Goal: Task Accomplishment & Management: Complete application form

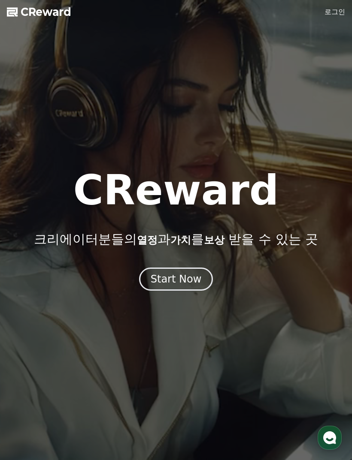
click at [331, 5] on div at bounding box center [176, 230] width 352 height 460
click at [334, 7] on link "로그인" at bounding box center [334, 12] width 21 height 10
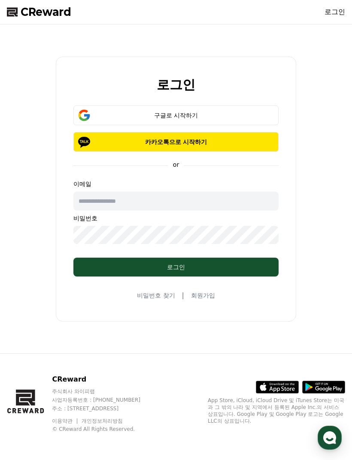
click at [130, 146] on p "카카오톡으로 시작하기" at bounding box center [176, 142] width 180 height 9
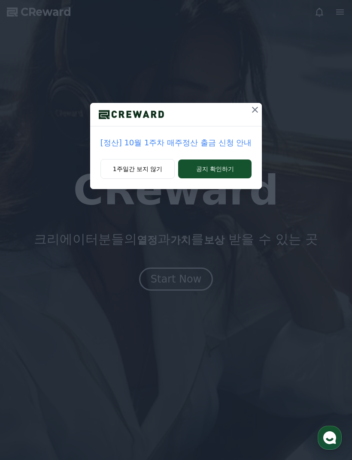
click at [162, 167] on button "1주일간 보지 않기" at bounding box center [137, 169] width 75 height 20
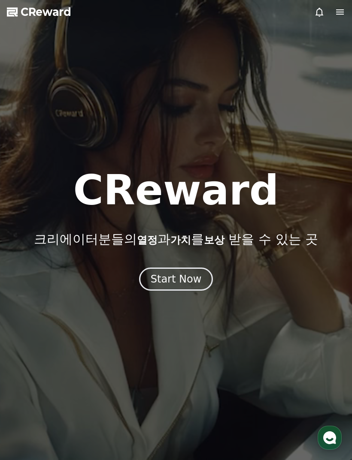
click at [191, 280] on div "Start Now" at bounding box center [176, 279] width 51 height 14
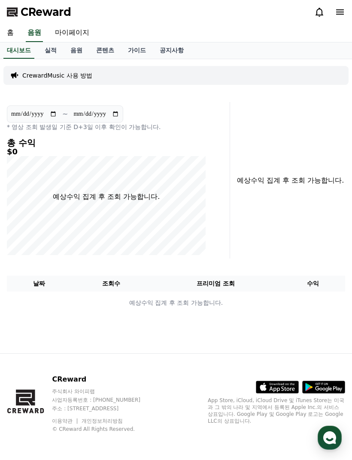
click at [259, 73] on div "CrewardMusic 사용 방법" at bounding box center [175, 75] width 345 height 19
click at [70, 48] on link "음원" at bounding box center [76, 50] width 26 height 16
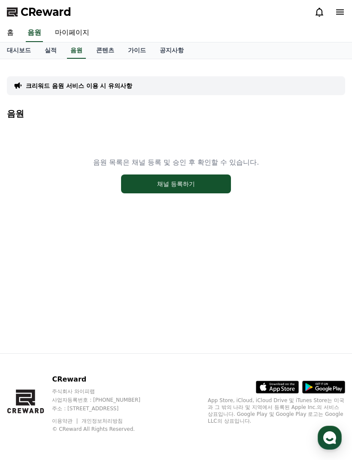
click at [213, 183] on button "채널 등록하기" at bounding box center [176, 184] width 110 height 19
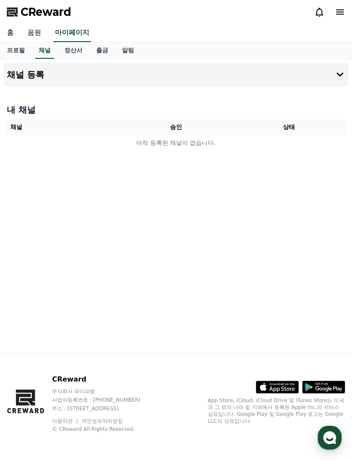
click at [35, 32] on link "음원" at bounding box center [34, 33] width 27 height 18
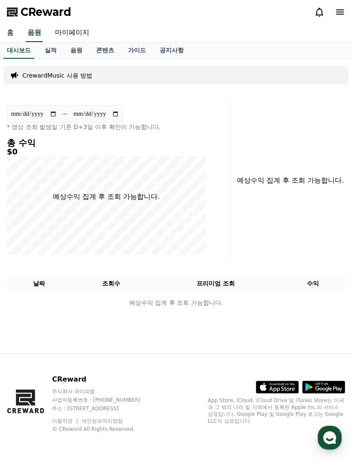
click at [331, 73] on div "CrewardMusic 사용 방법" at bounding box center [175, 75] width 345 height 19
click at [300, 77] on div "CrewardMusic 사용 방법" at bounding box center [175, 75] width 345 height 19
click at [24, 77] on p "CrewardMusic 사용 방법" at bounding box center [57, 75] width 70 height 9
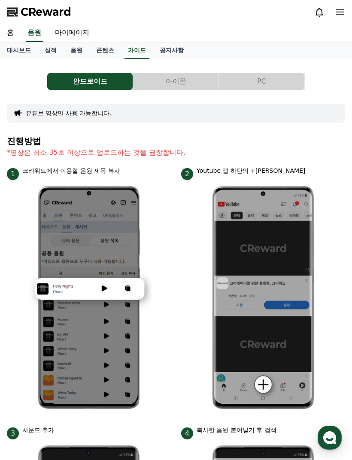
click at [15, 76] on div "안드로이드 아이폰 PC" at bounding box center [176, 81] width 338 height 17
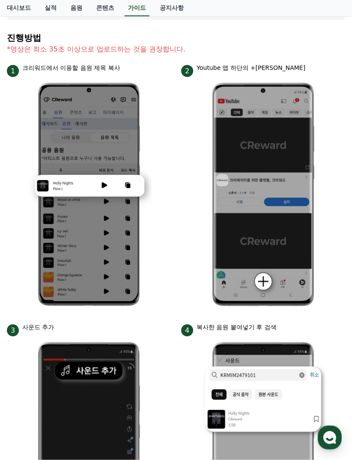
scroll to position [91, 0]
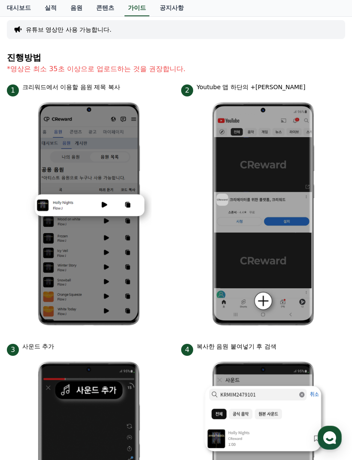
click at [69, 3] on link "음원" at bounding box center [76, 8] width 26 height 16
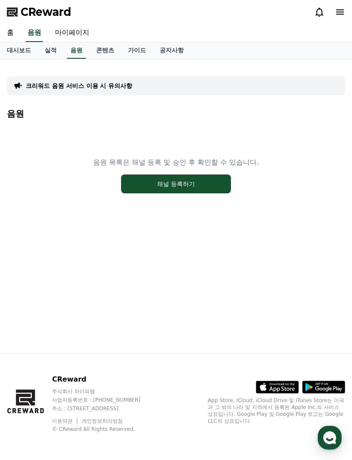
click at [208, 175] on button "채널 등록하기" at bounding box center [176, 184] width 110 height 19
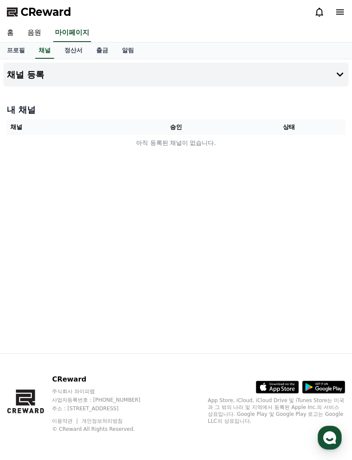
click at [202, 148] on td "아직 등록된 채널이 없습니다." at bounding box center [176, 143] width 338 height 16
click at [274, 148] on td "아직 등록된 채널이 없습니다." at bounding box center [176, 143] width 338 height 16
click at [335, 81] on button "채널 등록" at bounding box center [175, 75] width 345 height 24
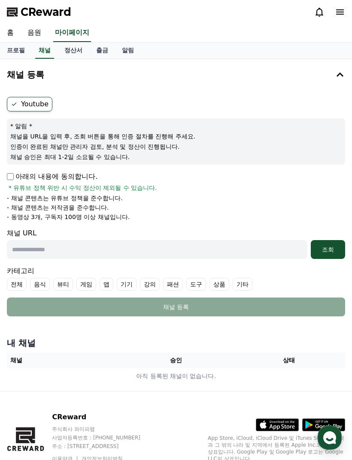
click at [218, 247] on input "text" at bounding box center [157, 249] width 300 height 19
click at [326, 247] on div "조회" at bounding box center [327, 249] width 27 height 9
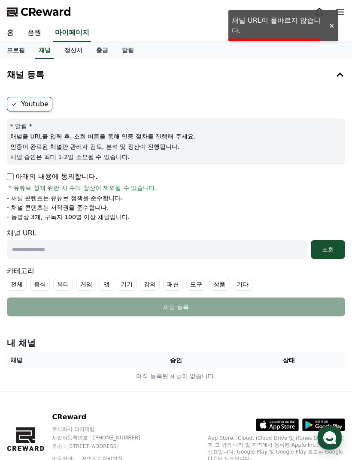
click at [327, 26] on div at bounding box center [331, 26] width 14 height 8
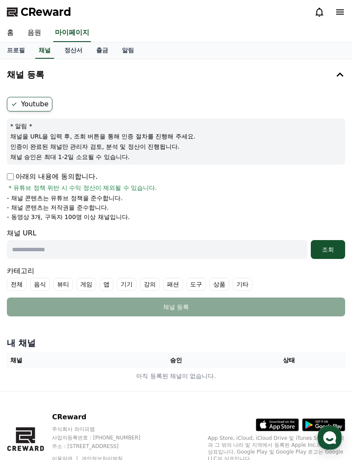
click at [245, 250] on input "text" at bounding box center [157, 249] width 300 height 19
paste input "**********"
click at [330, 248] on div "조회" at bounding box center [327, 249] width 27 height 9
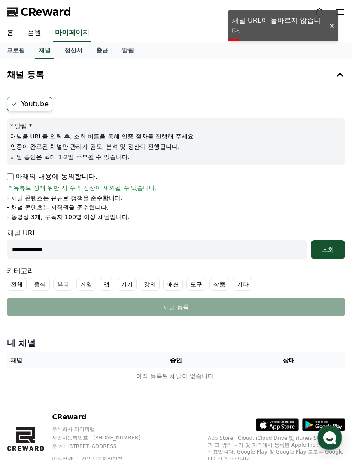
click at [246, 256] on input "**********" at bounding box center [157, 249] width 300 height 19
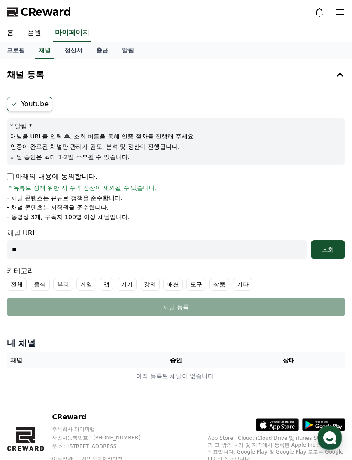
type input "*"
paste input "**********"
type input "**********"
click at [337, 246] on div "조회" at bounding box center [327, 249] width 27 height 9
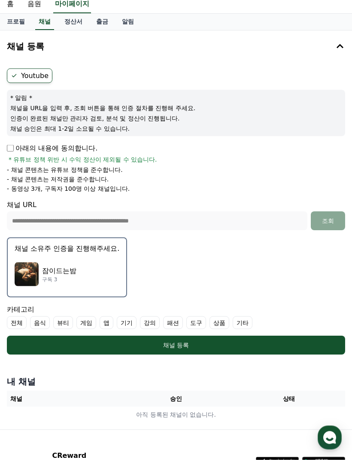
scroll to position [29, 0]
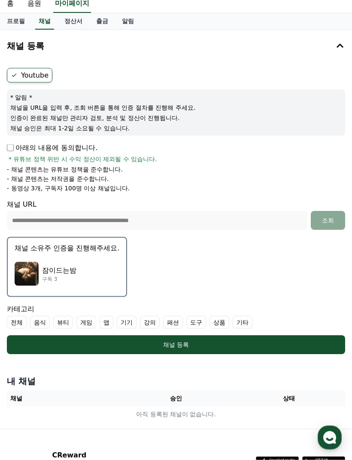
click at [275, 340] on button "채널 등록" at bounding box center [176, 345] width 338 height 19
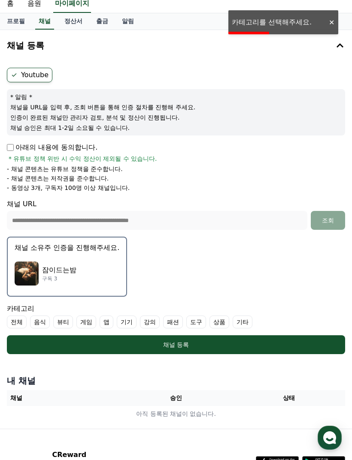
click at [232, 316] on label "기타" at bounding box center [242, 322] width 20 height 13
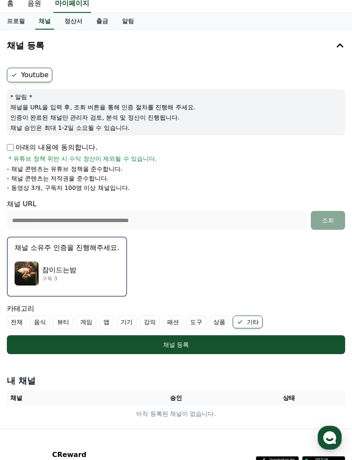
click at [22, 323] on label "전체" at bounding box center [17, 322] width 20 height 13
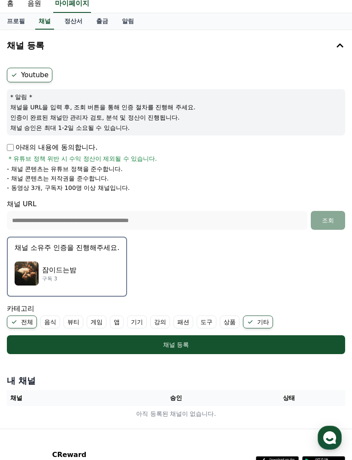
click at [225, 344] on div "채널 등록" at bounding box center [176, 345] width 304 height 9
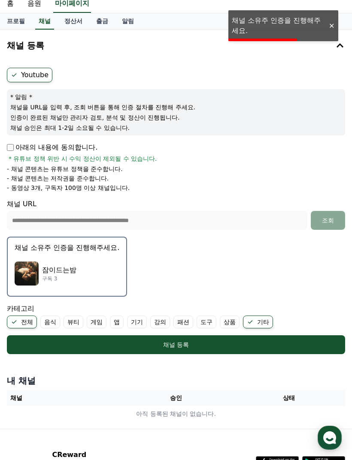
click at [45, 270] on p "잠이드는밤" at bounding box center [59, 270] width 34 height 10
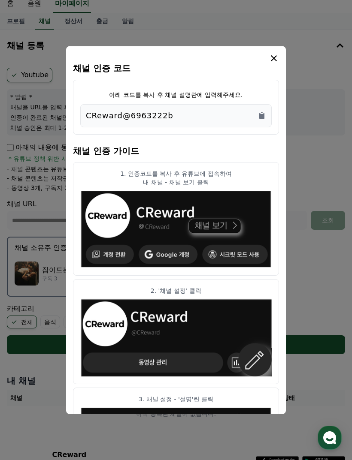
scroll to position [0, 0]
click at [257, 120] on icon "Copy to clipboard" at bounding box center [261, 115] width 9 height 9
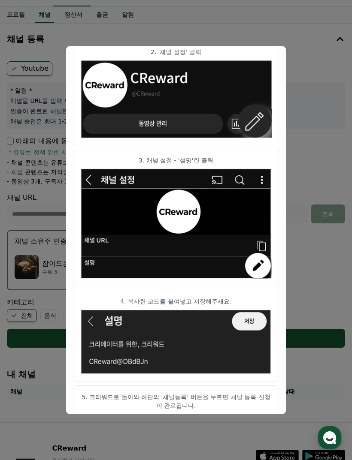
scroll to position [142, 0]
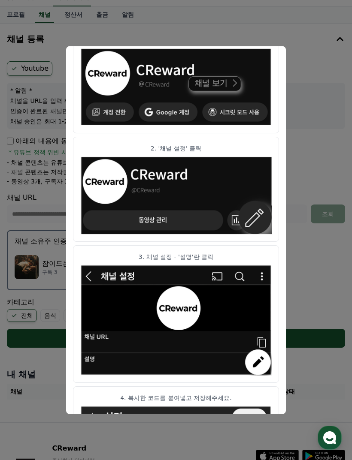
click at [316, 205] on button "close modal" at bounding box center [176, 230] width 352 height 460
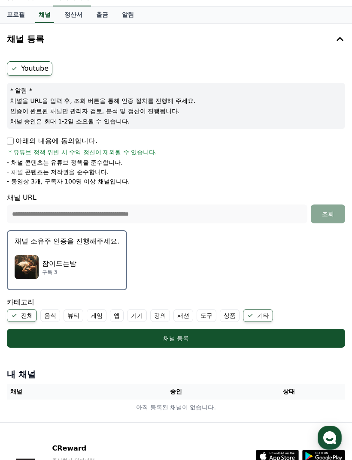
click at [268, 337] on div "채널 등록" at bounding box center [176, 338] width 304 height 9
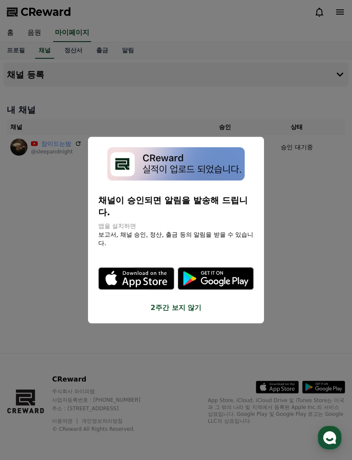
click at [277, 157] on button "close modal" at bounding box center [176, 230] width 352 height 460
